Goal: Task Accomplishment & Management: Complete application form

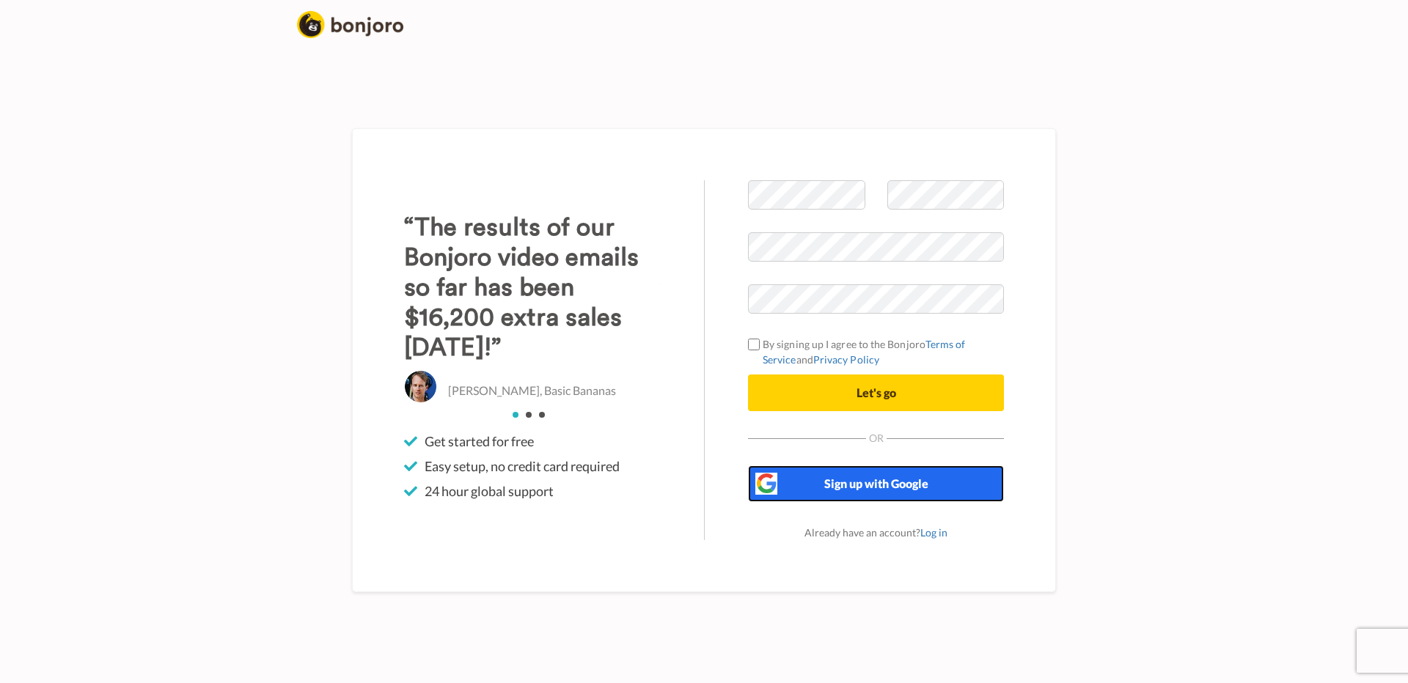
click at [892, 499] on button "Sign up with Google" at bounding box center [876, 484] width 256 height 37
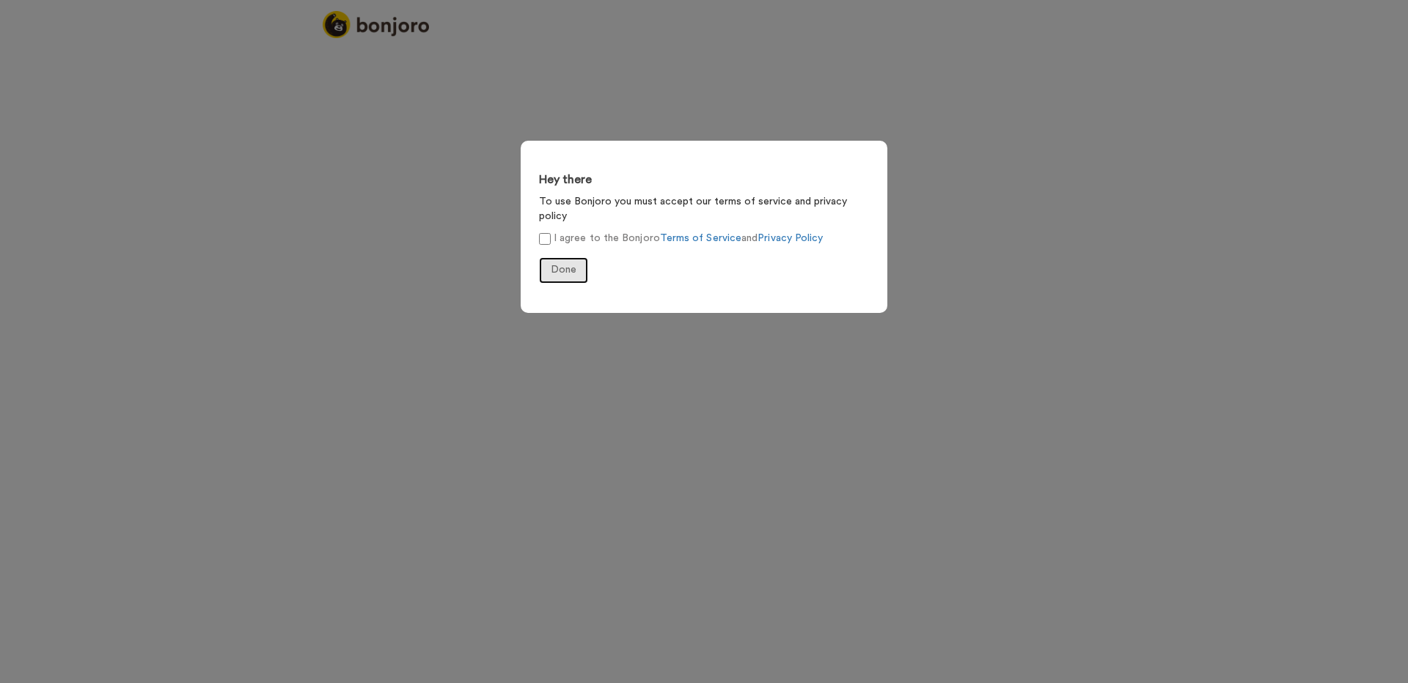
click at [565, 265] on span "Done" at bounding box center [564, 270] width 26 height 10
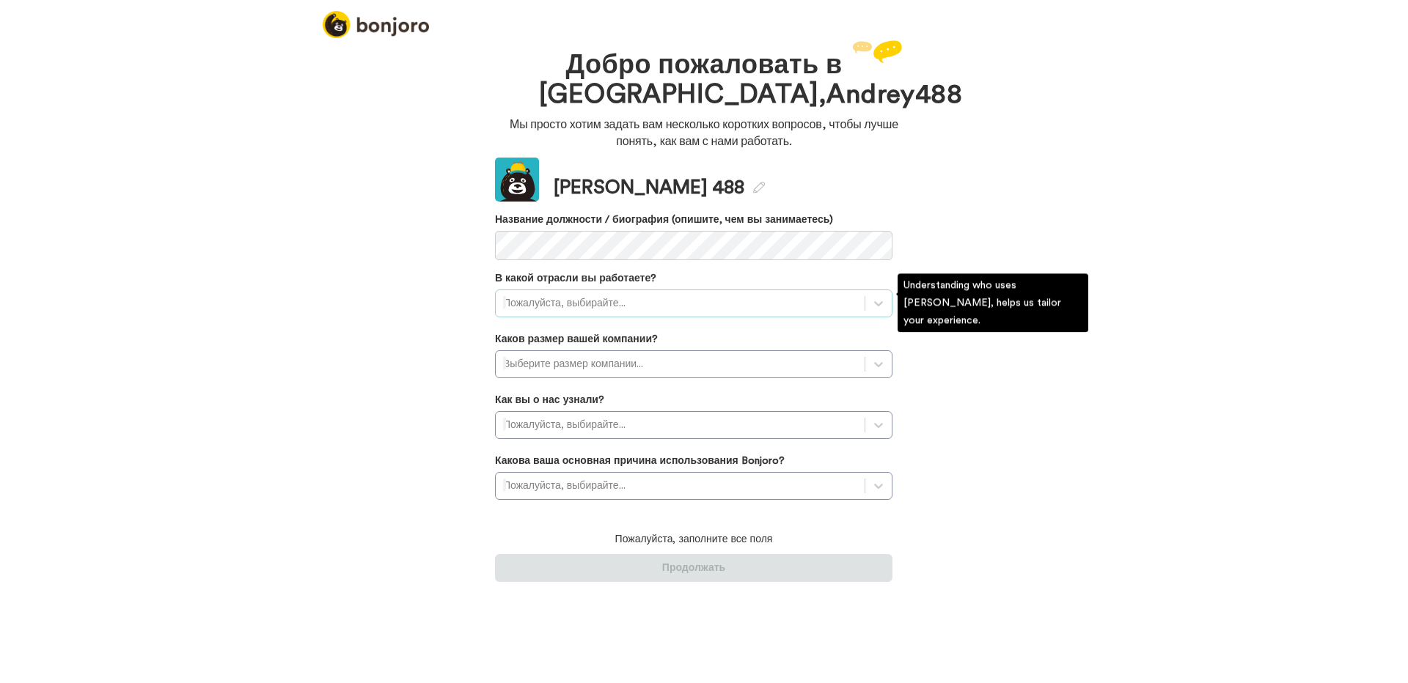
click at [680, 301] on div at bounding box center [680, 304] width 354 height 18
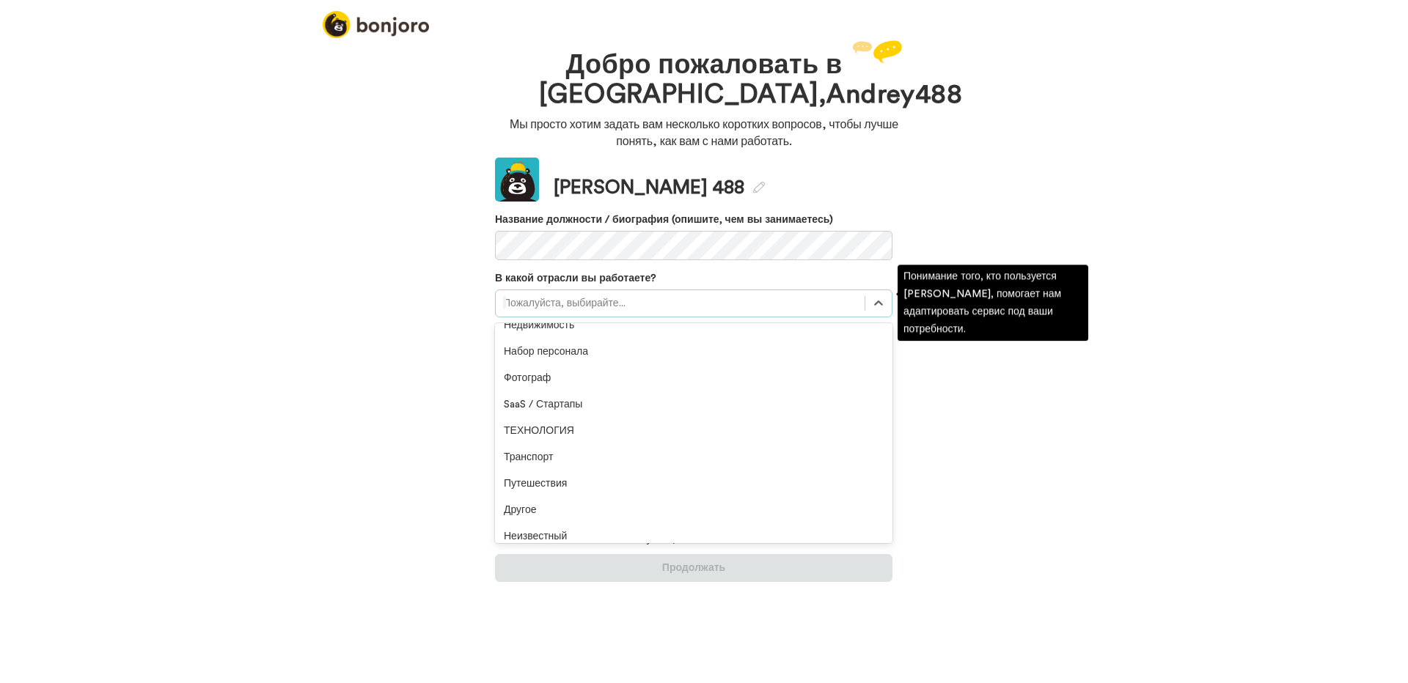
scroll to position [340, 0]
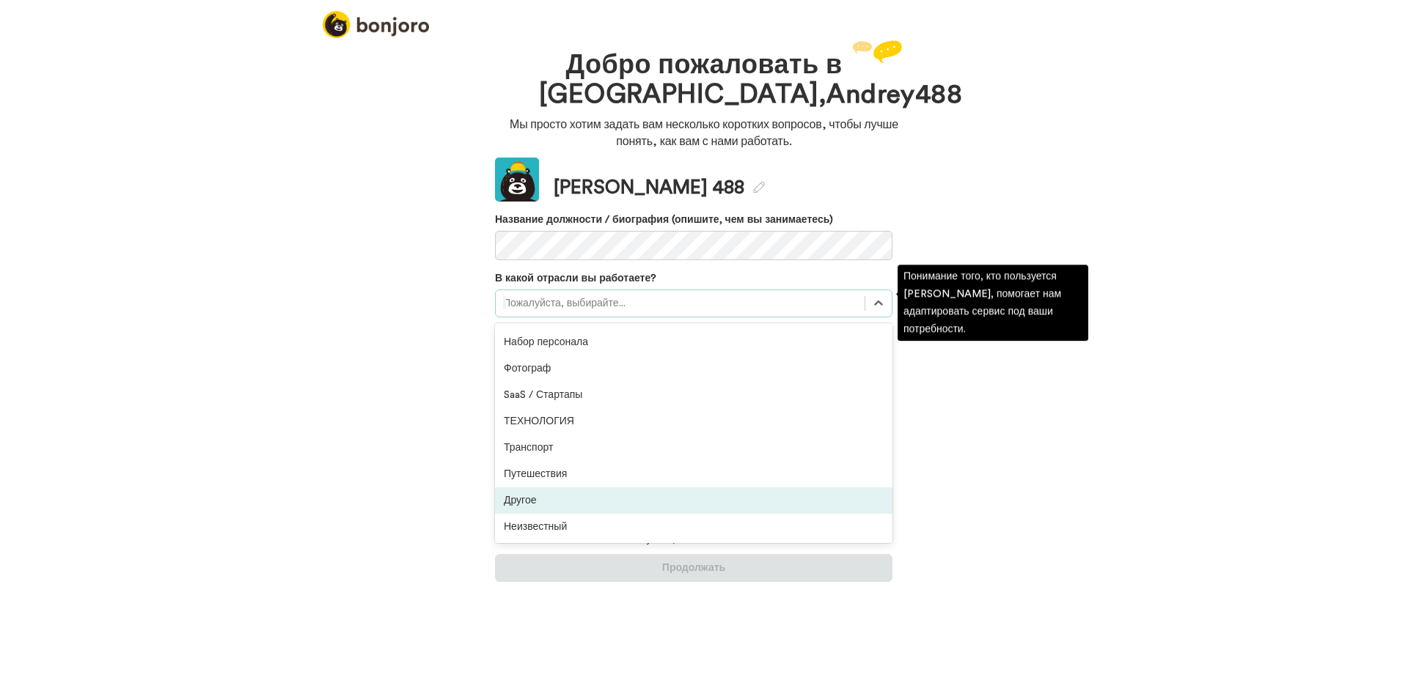
click at [698, 494] on div "Другое" at bounding box center [693, 501] width 397 height 26
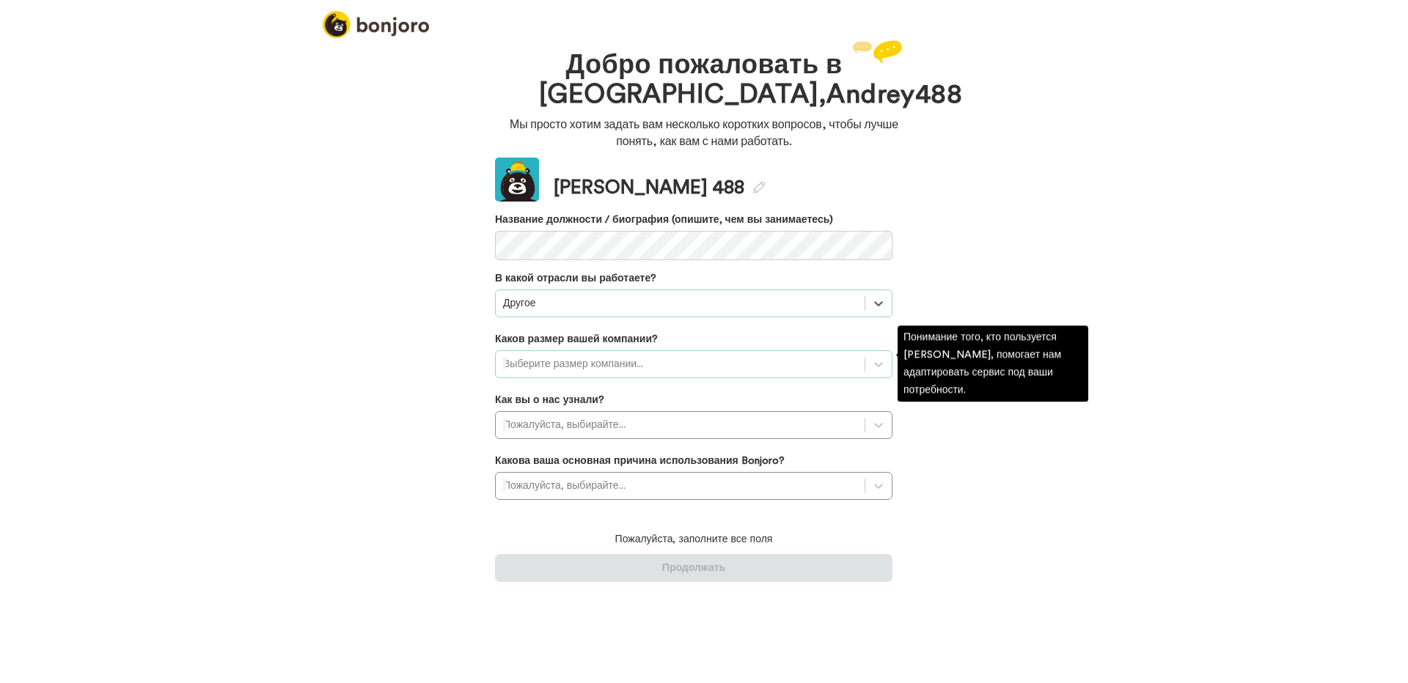
click at [685, 359] on div at bounding box center [680, 365] width 354 height 18
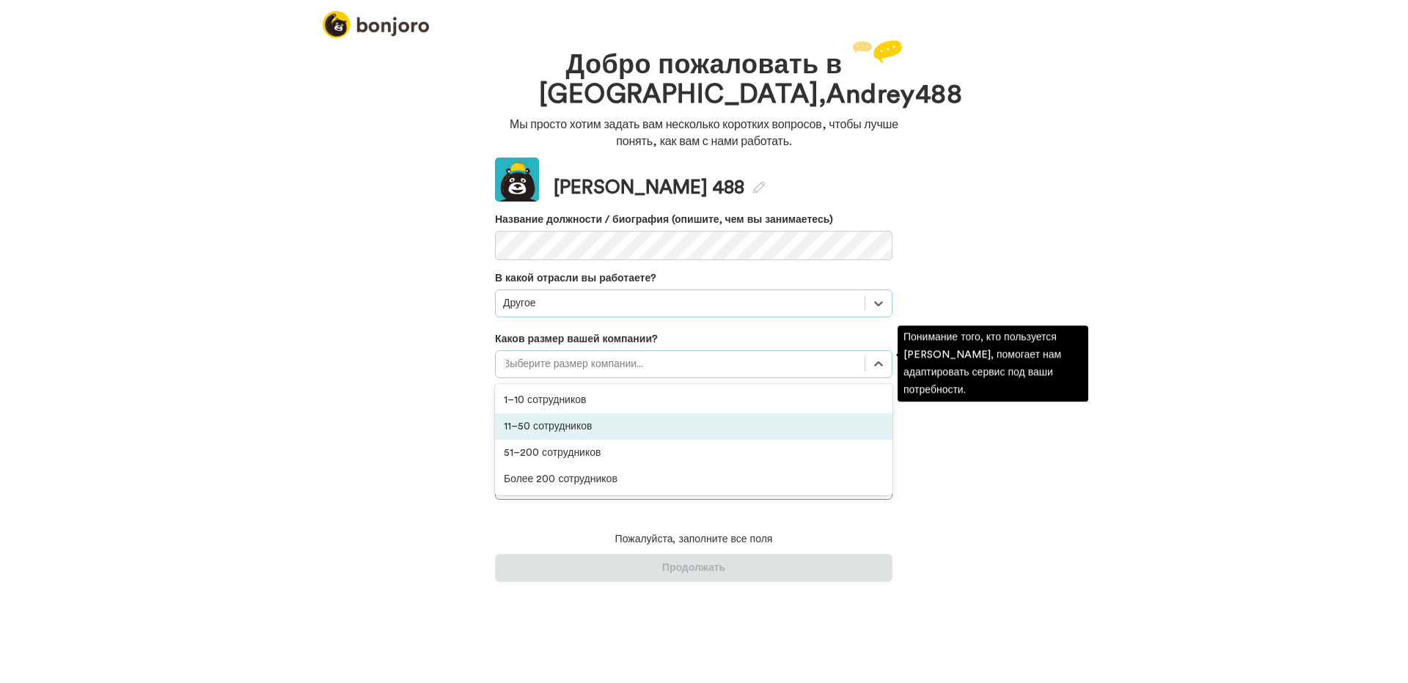
click at [659, 424] on div "11–50 сотрудников" at bounding box center [693, 427] width 397 height 26
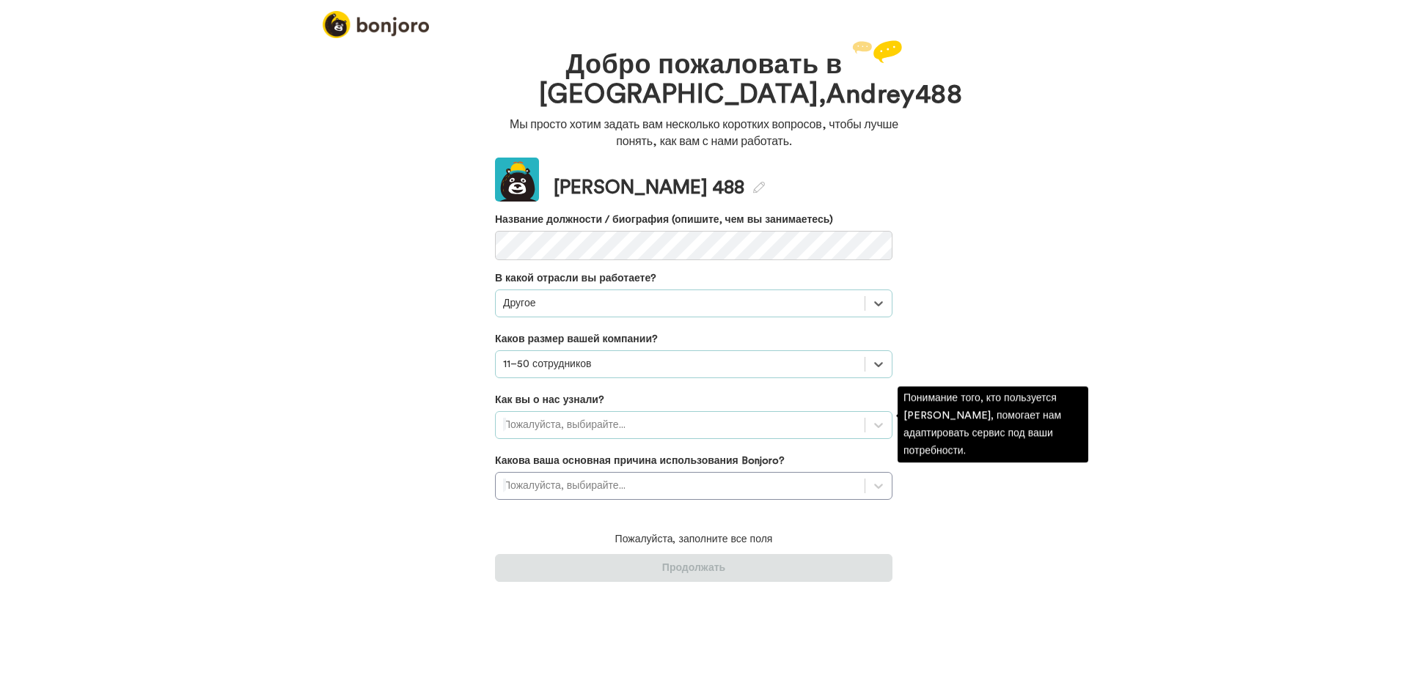
click at [645, 428] on div at bounding box center [680, 426] width 354 height 18
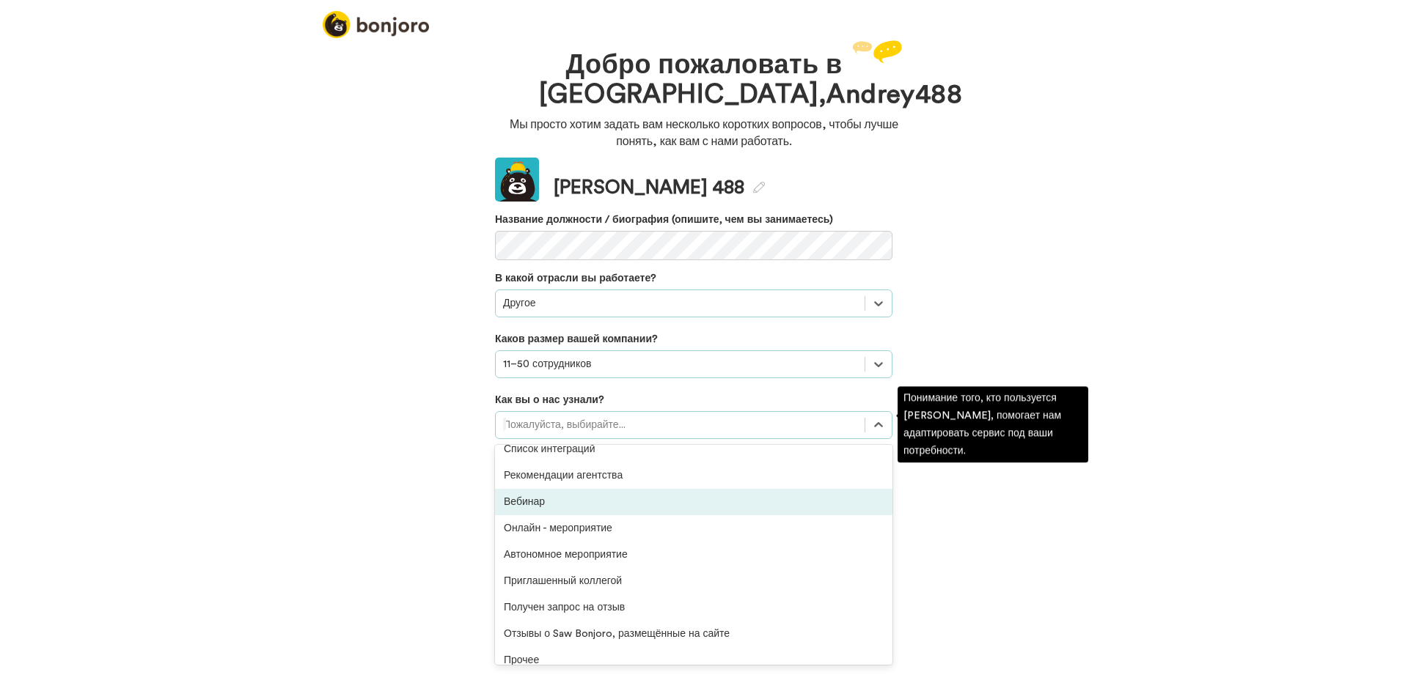
scroll to position [314, 0]
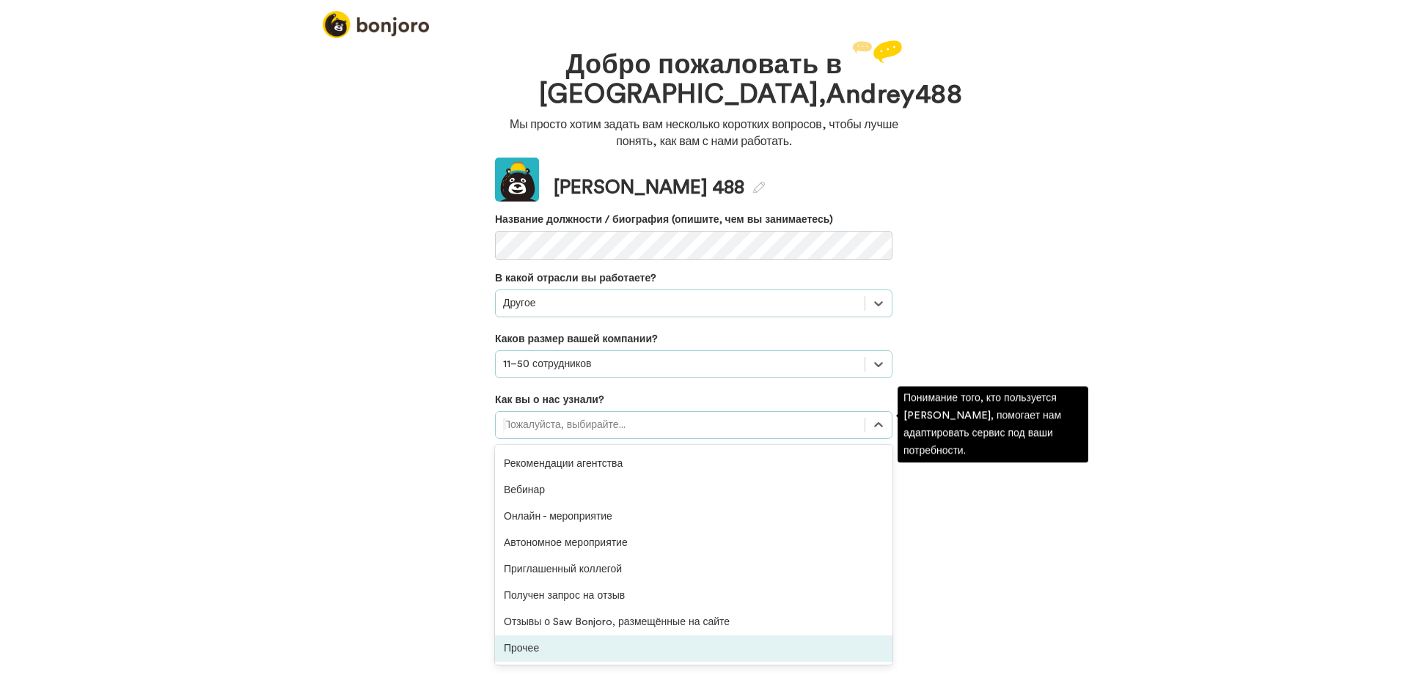
click at [615, 642] on div "Прочее" at bounding box center [693, 649] width 397 height 26
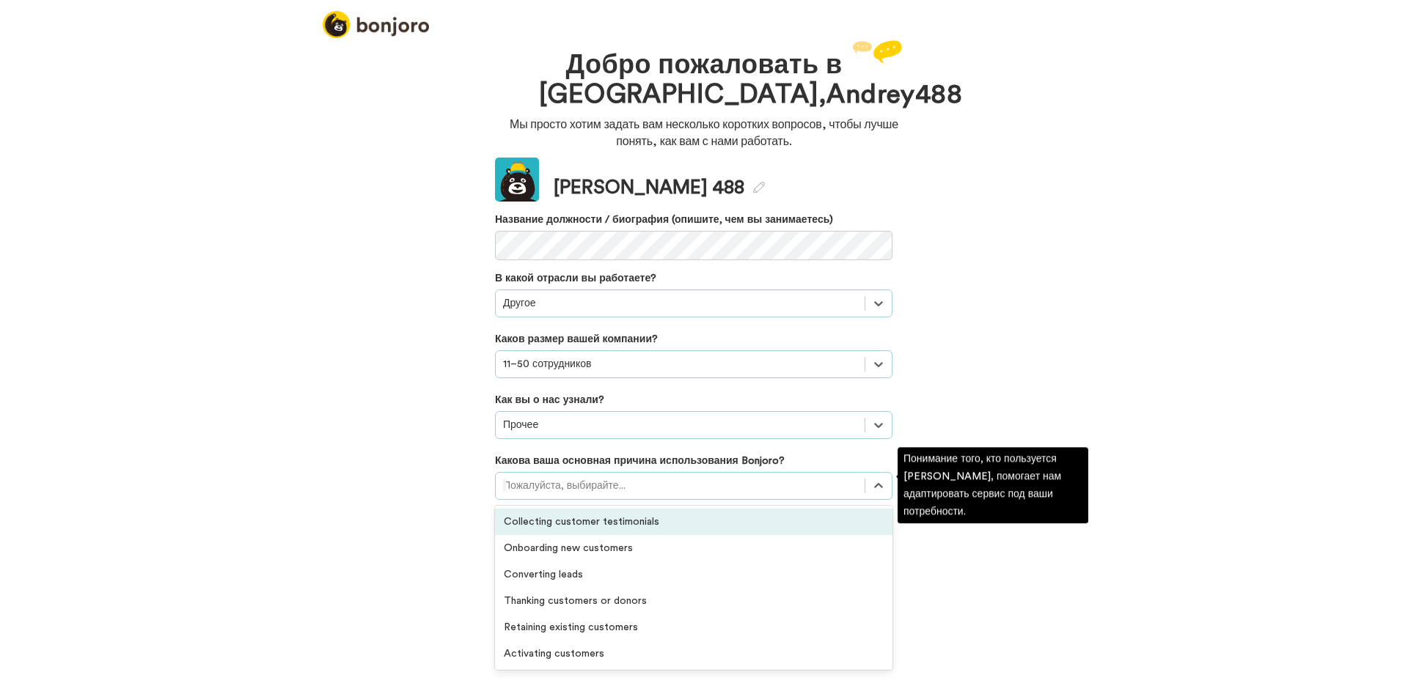
click at [810, 485] on div at bounding box center [680, 486] width 354 height 18
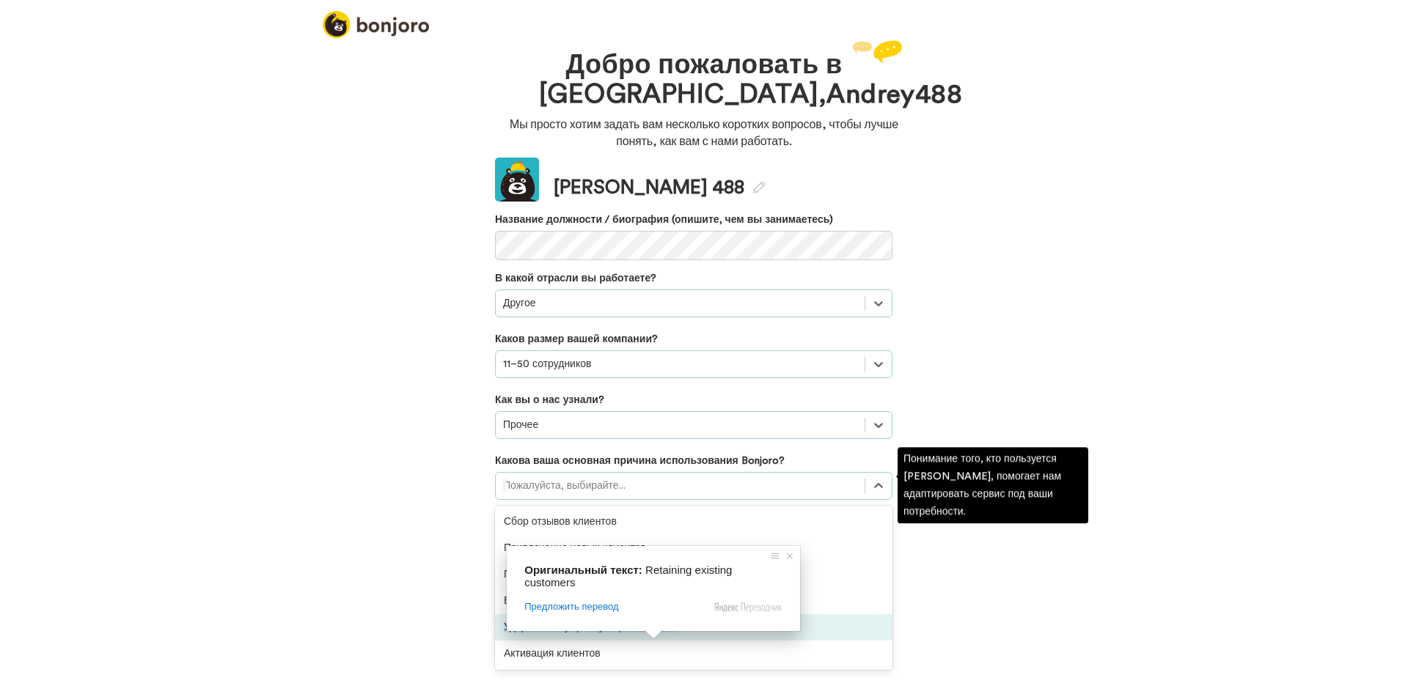
click at [653, 631] on span at bounding box center [653, 635] width 19 height 9
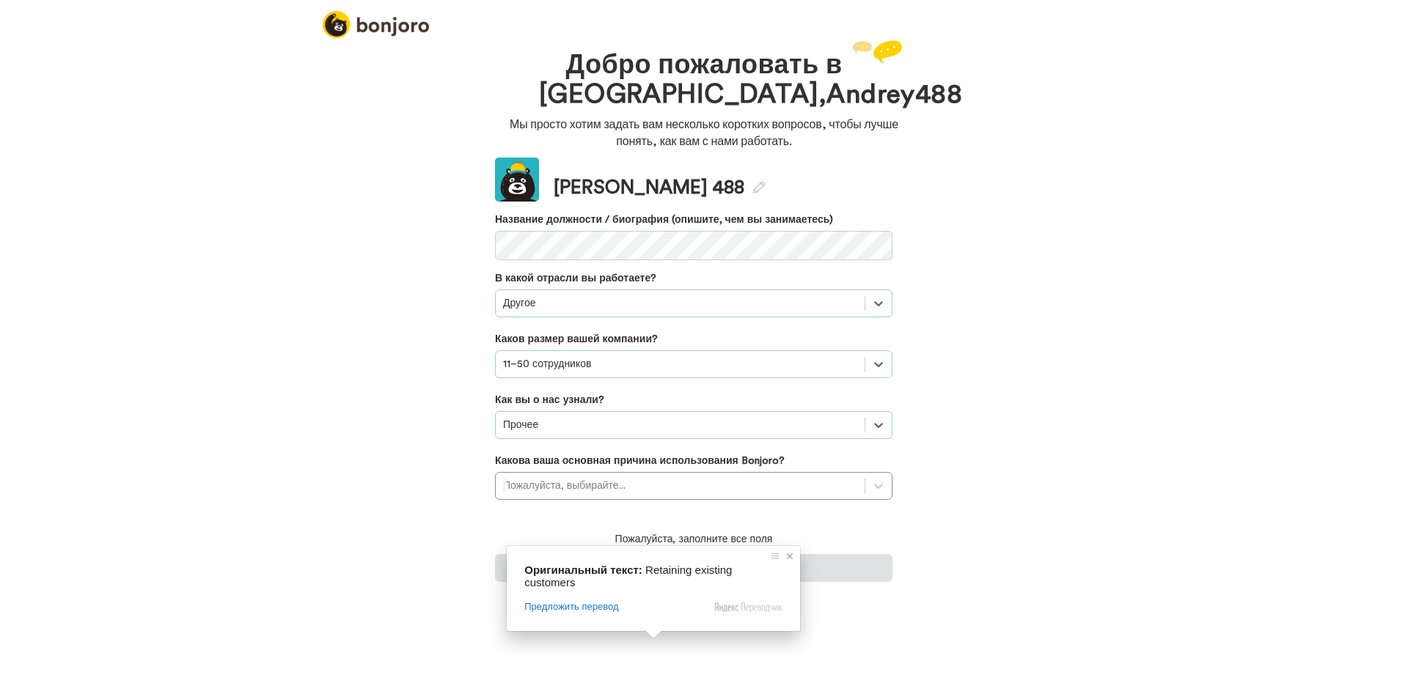
click at [786, 557] on span at bounding box center [789, 556] width 15 height 15
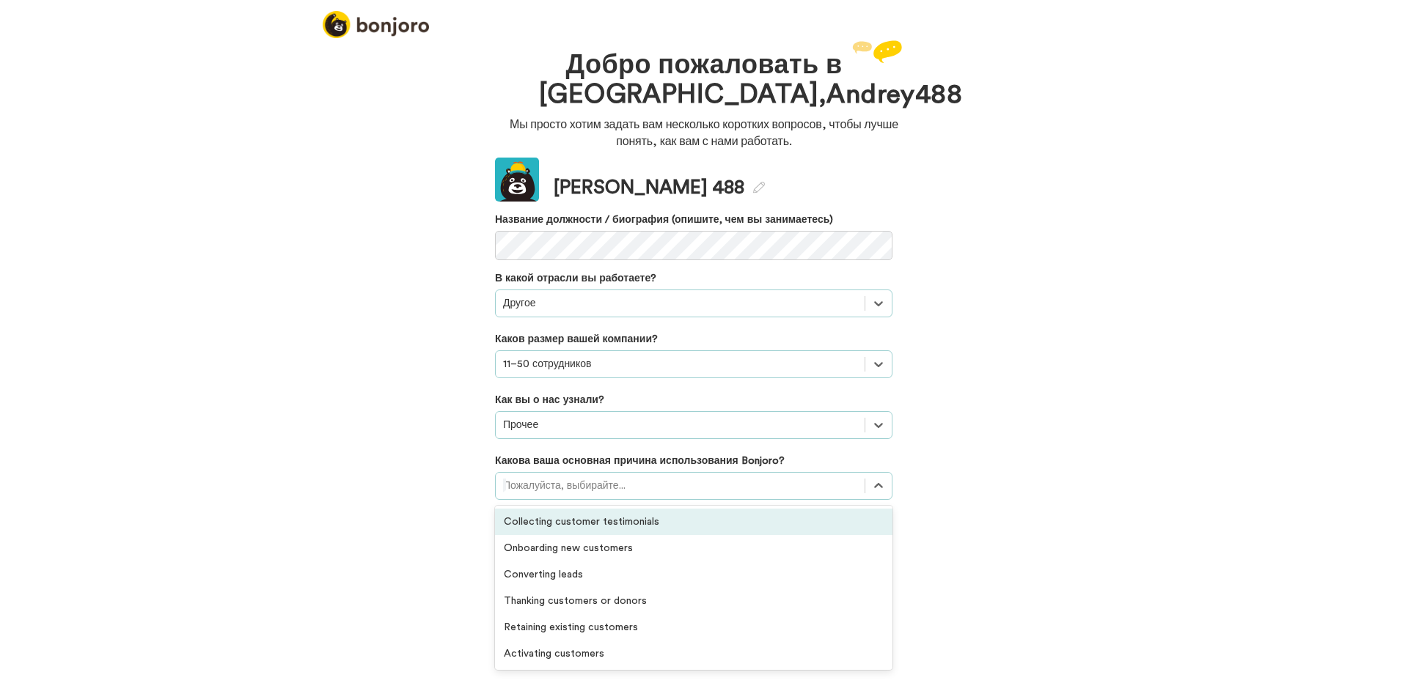
drag, startPoint x: 697, startPoint y: 477, endPoint x: 686, endPoint y: 491, distance: 17.8
click at [697, 476] on div "Пожалуйста, выбирайте..." at bounding box center [680, 485] width 369 height 23
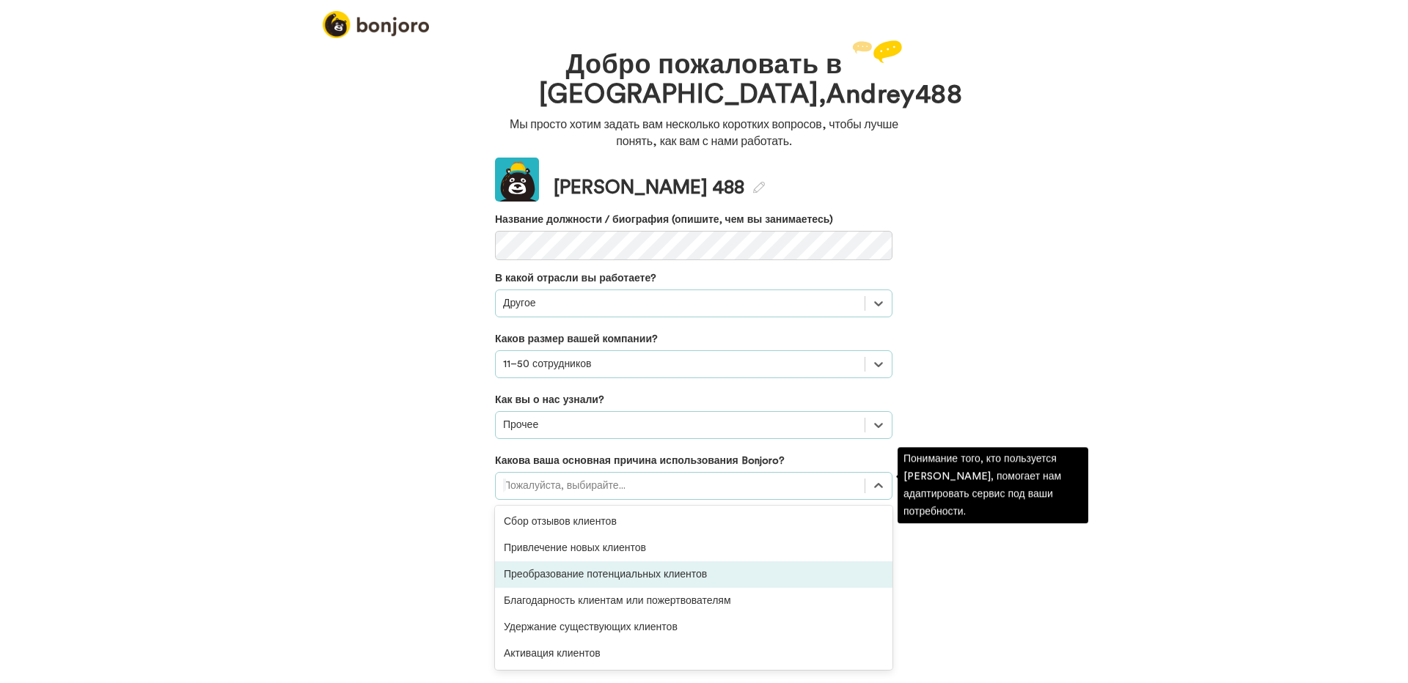
click at [649, 579] on ya-tr-span "Преобразование потенциальных клиентов" at bounding box center [605, 575] width 203 height 10
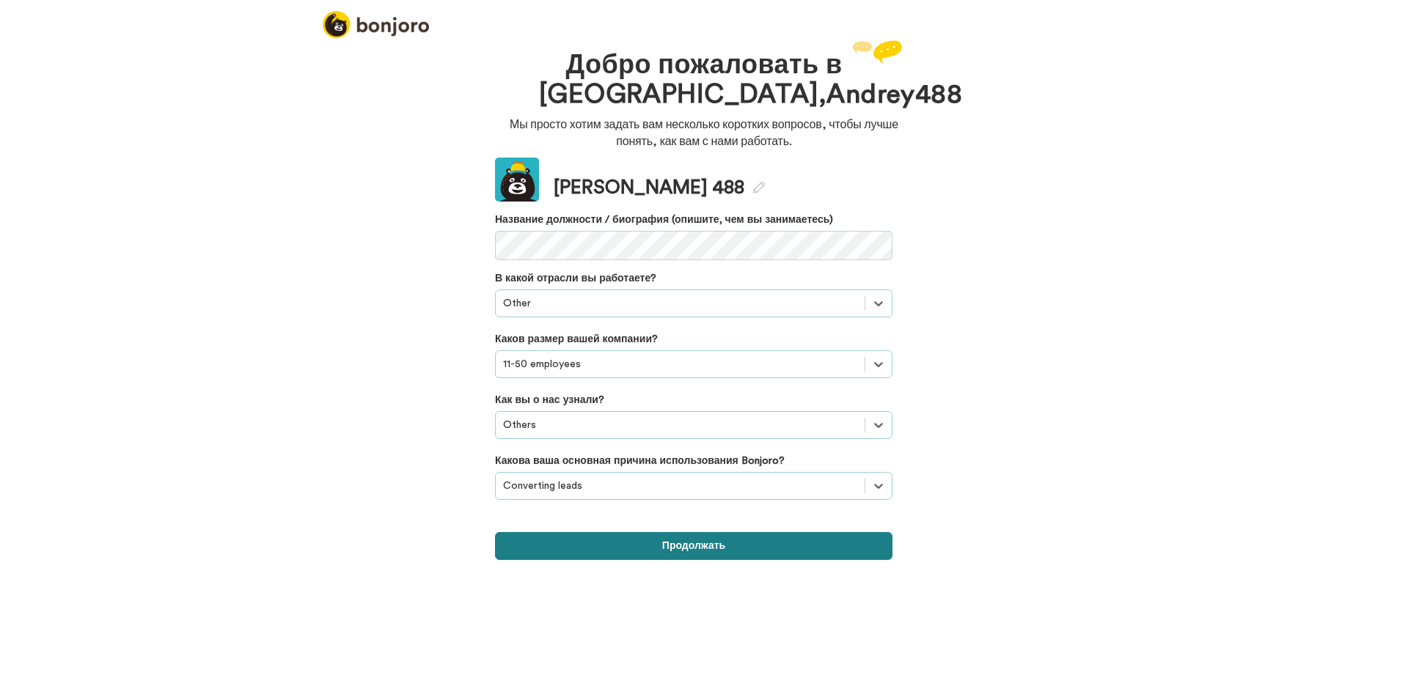
click at [689, 555] on button "Продолжать" at bounding box center [693, 546] width 397 height 28
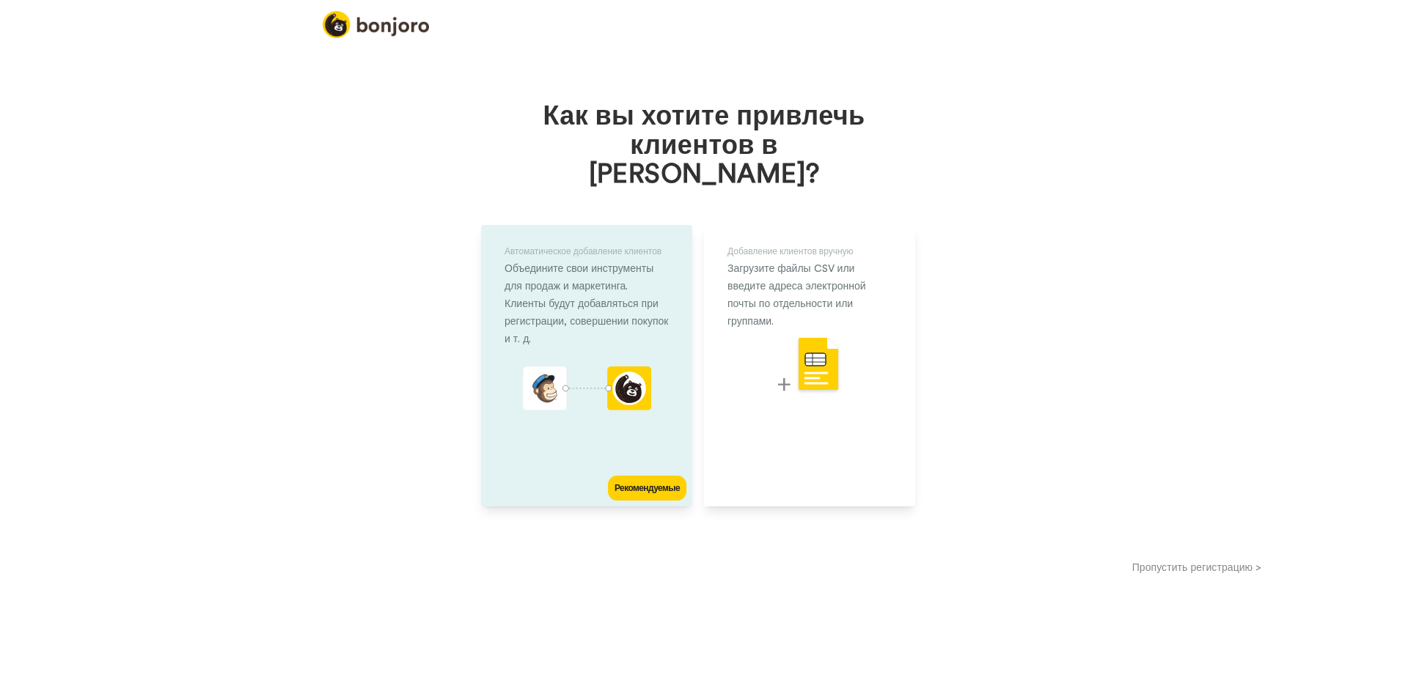
click at [561, 276] on div "Объедините свои инструменты для продаж и маркетинга. Клиенты будут добавляться …" at bounding box center [587, 304] width 164 height 88
